Goal: Navigation & Orientation: Go to known website

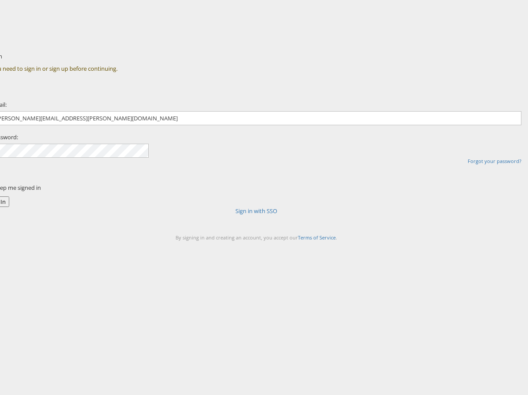
type input "[PERSON_NAME][EMAIL_ADDRESS][PERSON_NAME][DOMAIN_NAME]"
